Goal: Task Accomplishment & Management: Complete application form

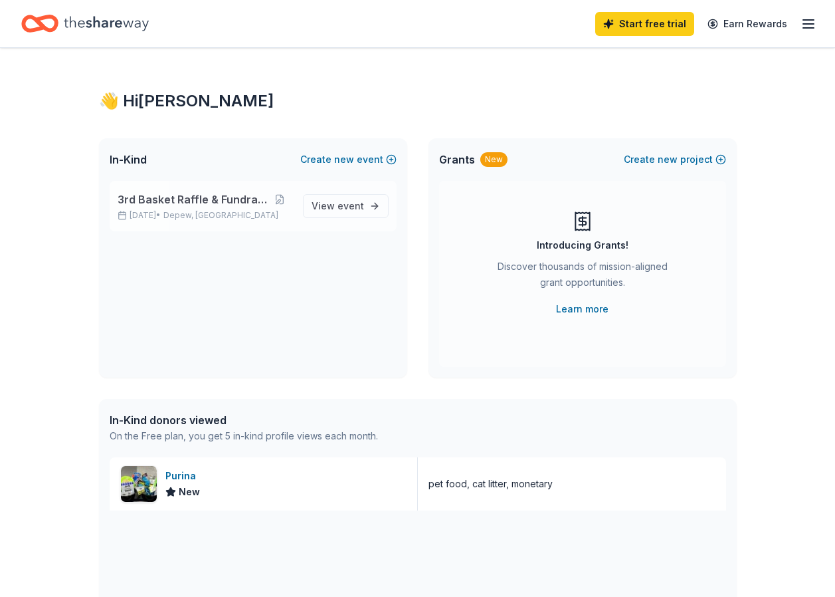
click at [173, 196] on span "3rd Basket Raffle & Fundraiser" at bounding box center [193, 199] width 150 height 16
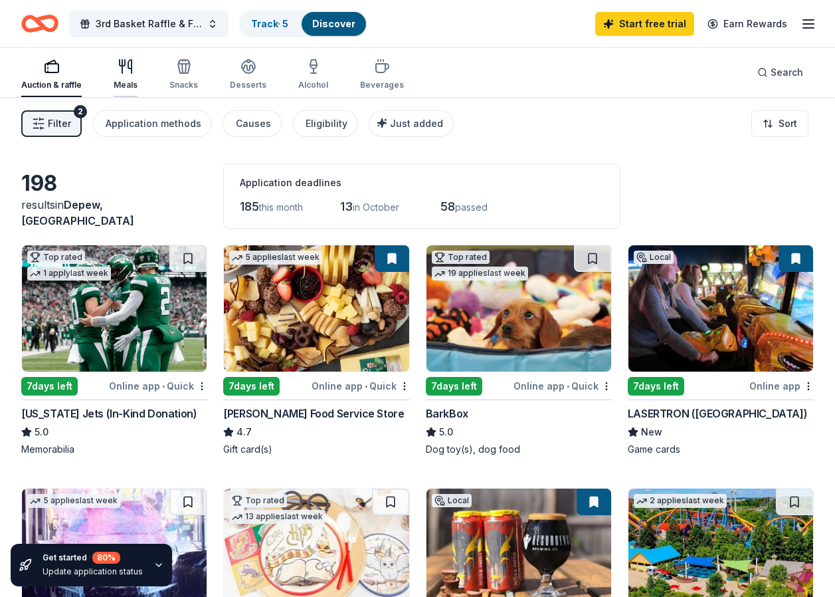
click at [126, 78] on div "Meals" at bounding box center [126, 74] width 24 height 32
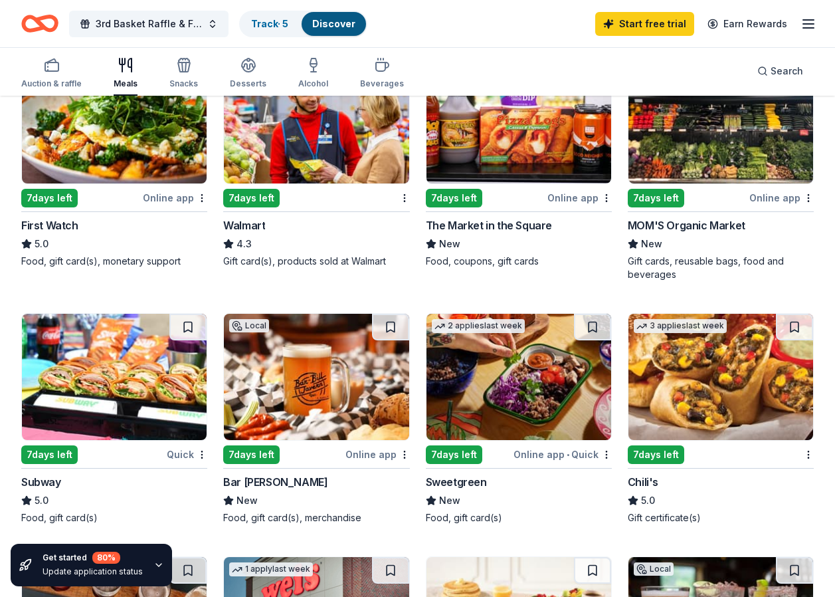
scroll to position [465, 0]
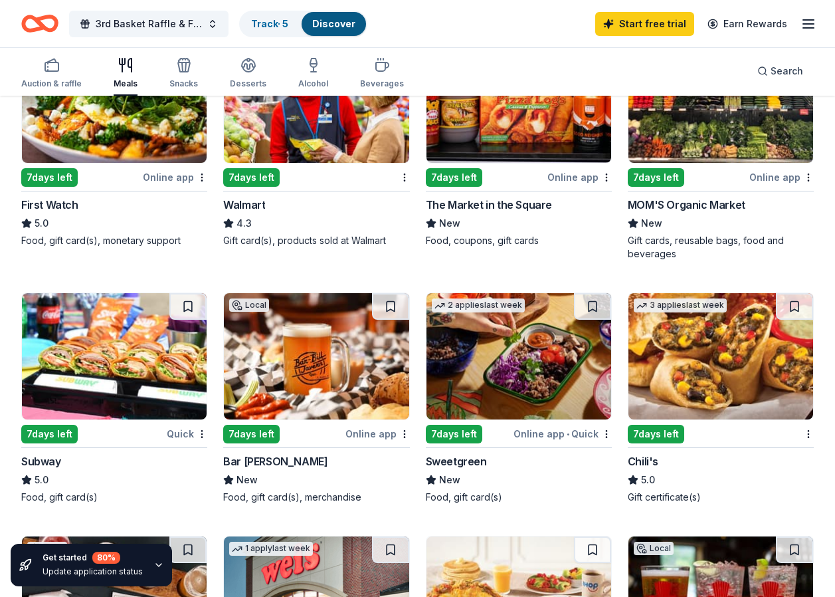
click at [326, 389] on img at bounding box center [316, 356] width 185 height 126
click at [170, 21] on span "3rd Basket Raffle & Fundraiser" at bounding box center [149, 24] width 106 height 16
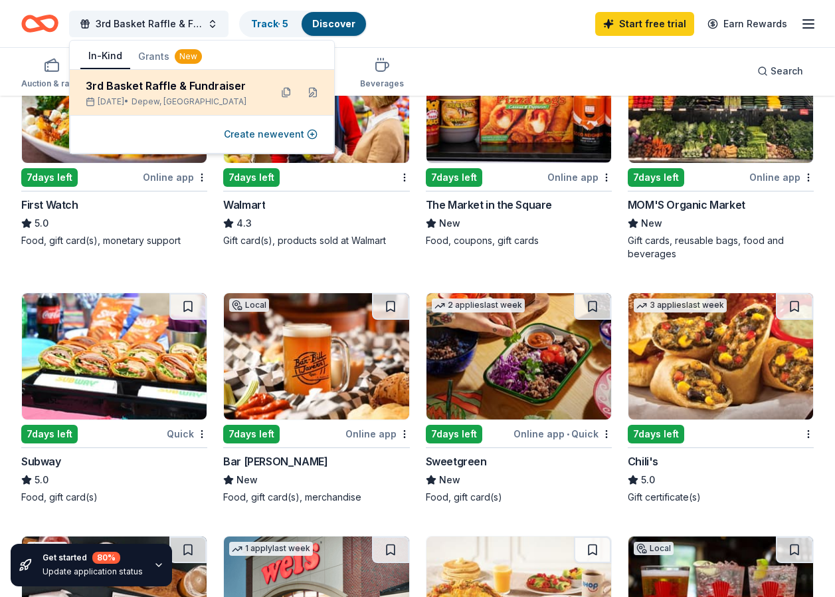
click at [157, 84] on div "3rd Basket Raffle & Fundraiser" at bounding box center [173, 86] width 174 height 16
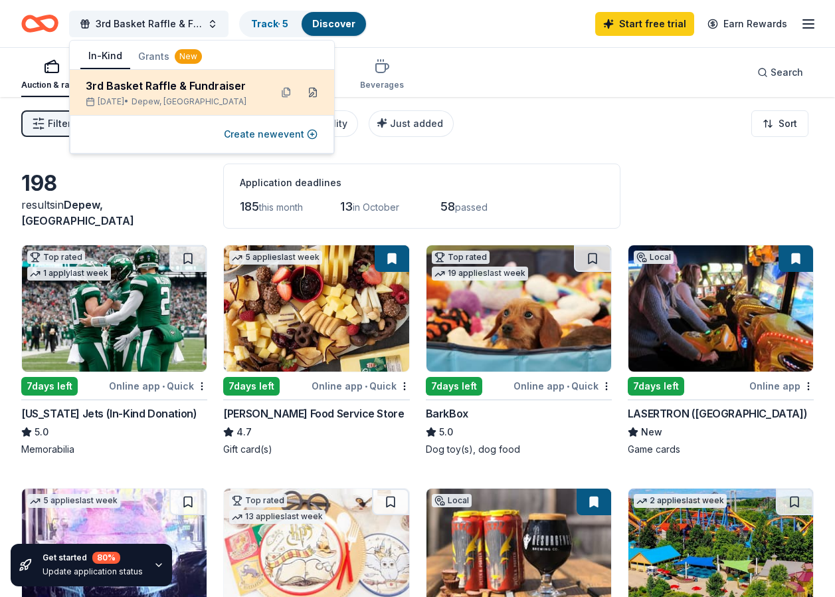
click at [308, 90] on button at bounding box center [312, 92] width 21 height 21
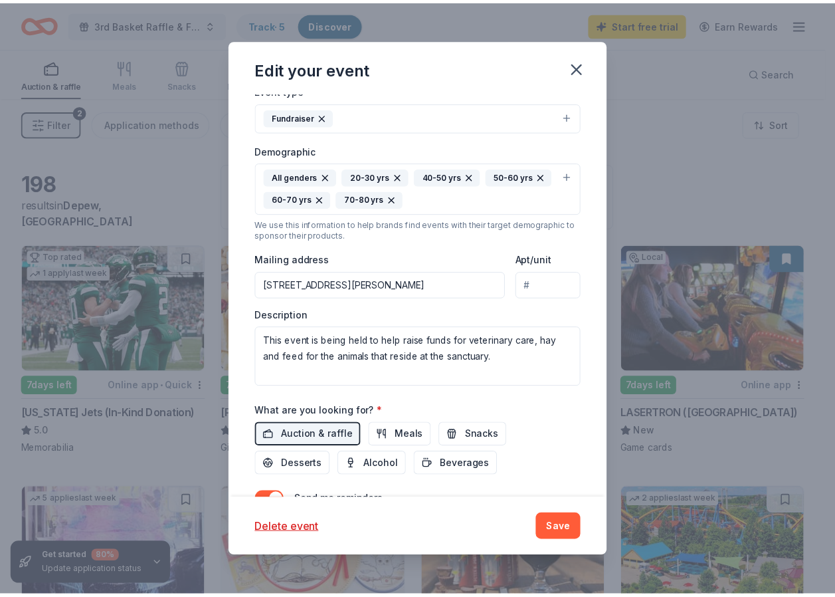
scroll to position [336, 0]
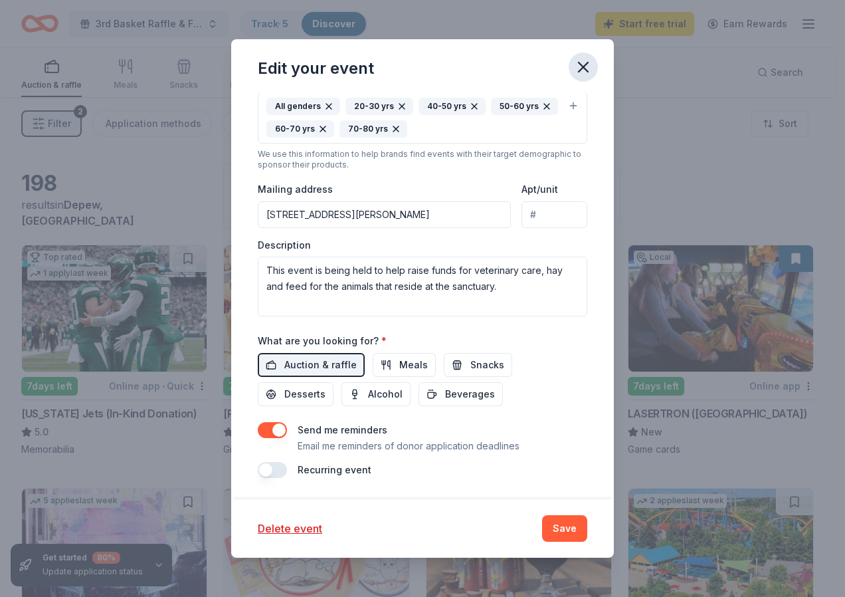
click at [580, 70] on icon "button" at bounding box center [583, 66] width 9 height 9
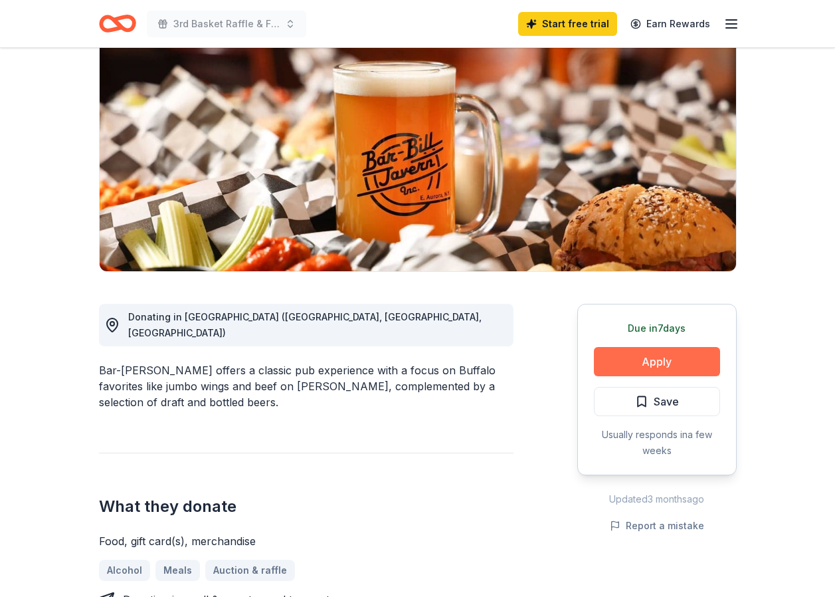
scroll to position [133, 0]
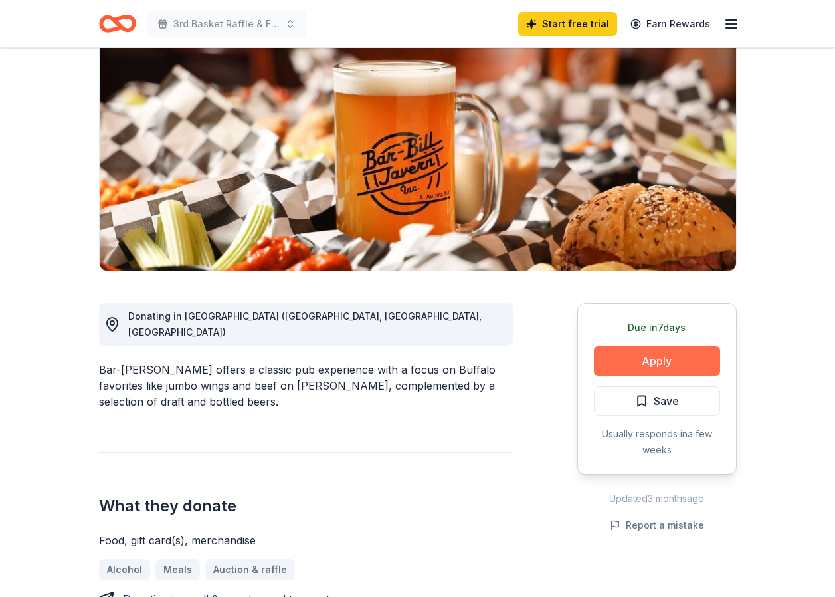
click at [676, 361] on button "Apply" at bounding box center [657, 360] width 126 height 29
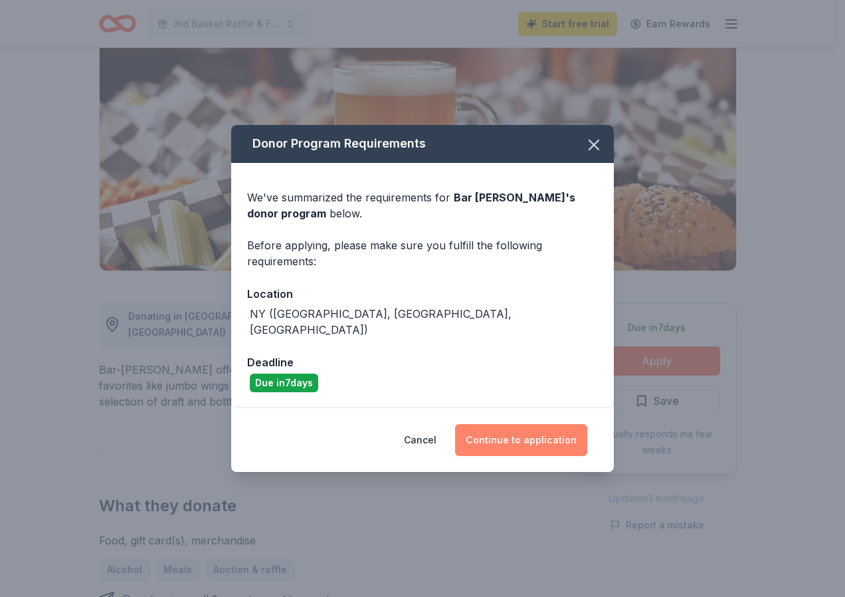
click at [555, 435] on button "Continue to application" at bounding box center [521, 440] width 132 height 32
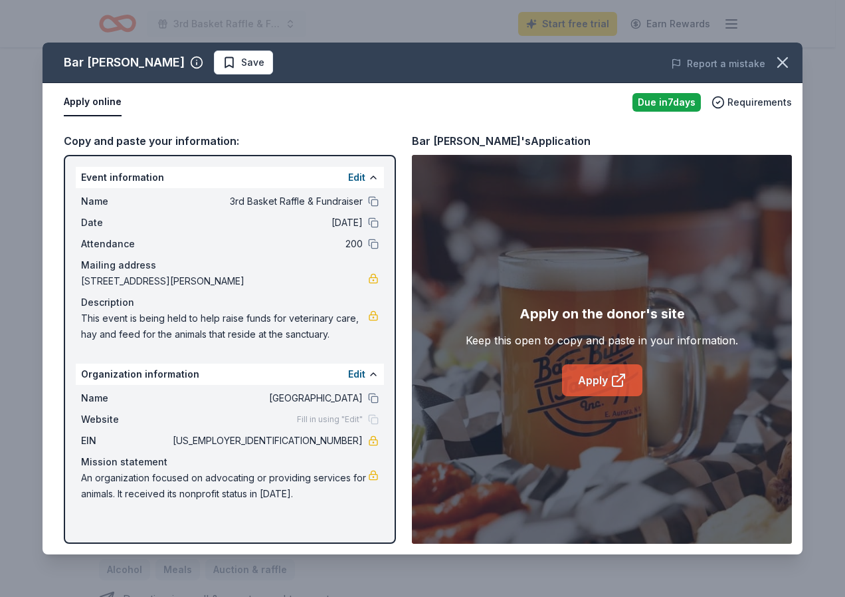
click at [615, 378] on icon at bounding box center [619, 380] width 16 height 16
click at [788, 63] on icon "button" at bounding box center [782, 62] width 19 height 19
